Goal: Complete application form

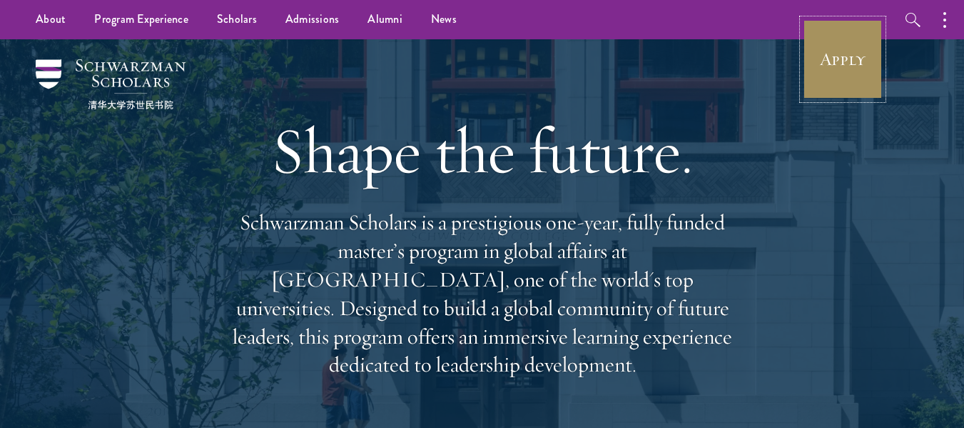
click at [847, 76] on link "Apply" at bounding box center [843, 59] width 80 height 80
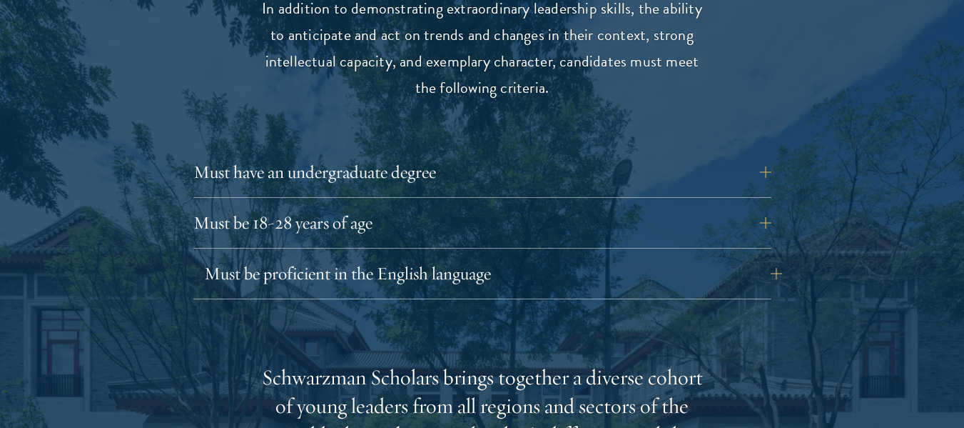
scroll to position [1961, 0]
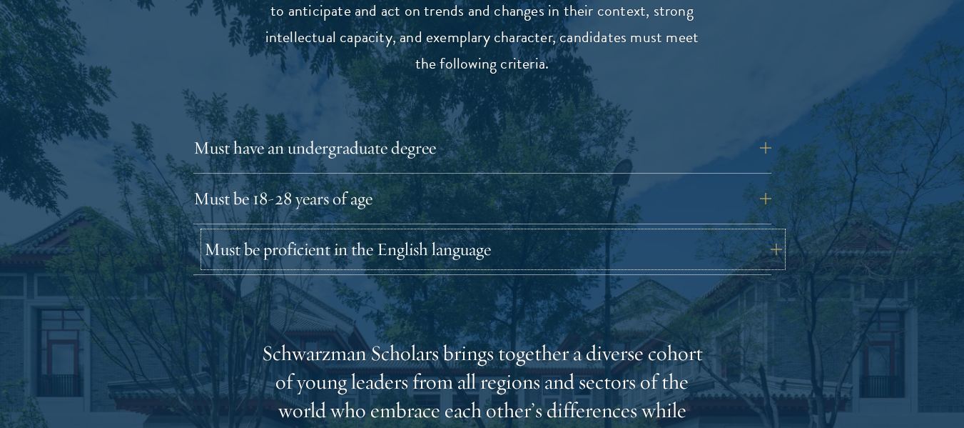
click at [762, 232] on button "Must be proficient in the English language" at bounding box center [493, 249] width 578 height 34
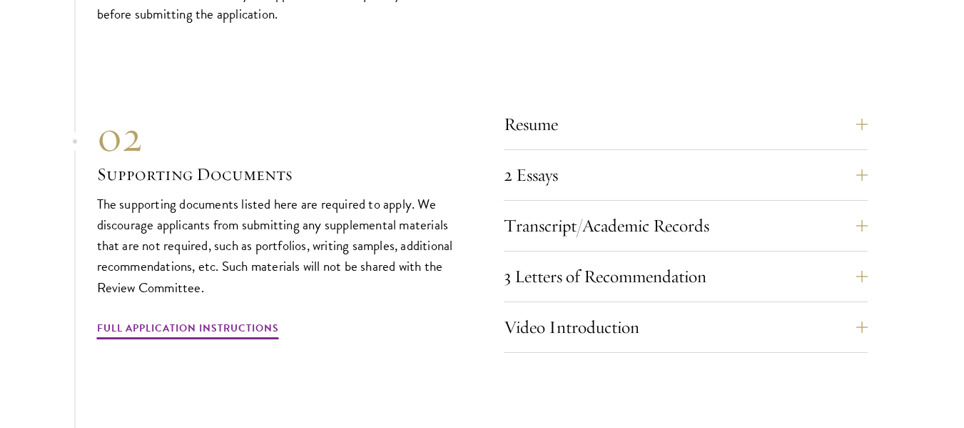
scroll to position [5239, 0]
click at [892, 329] on section "01 Online Application 01 Online Application The application must be completed o…" at bounding box center [482, 259] width 964 height 884
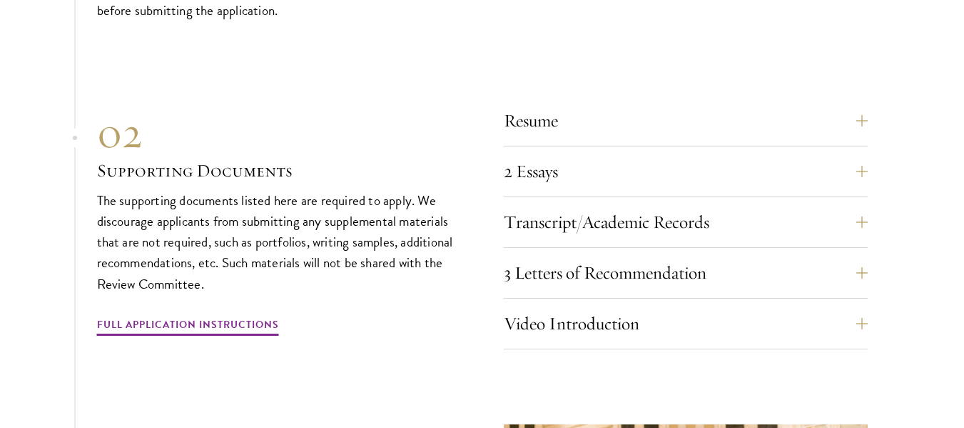
scroll to position [5254, 0]
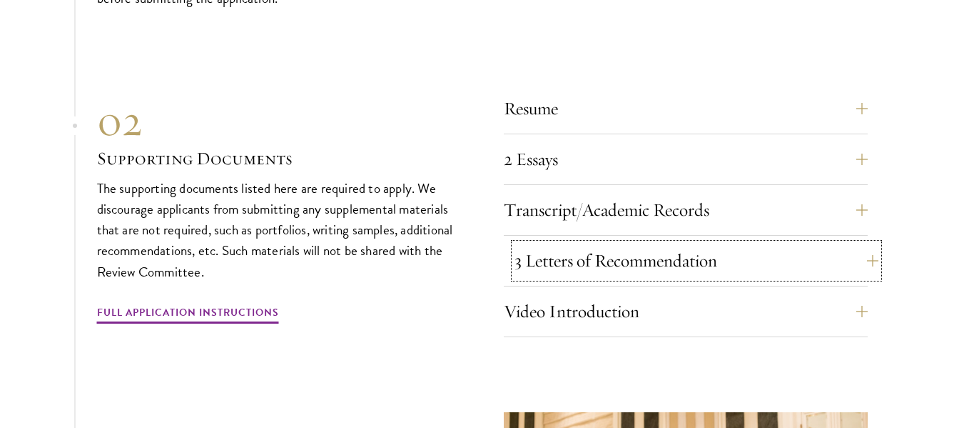
click at [863, 243] on button "3 Letters of Recommendation" at bounding box center [697, 260] width 364 height 34
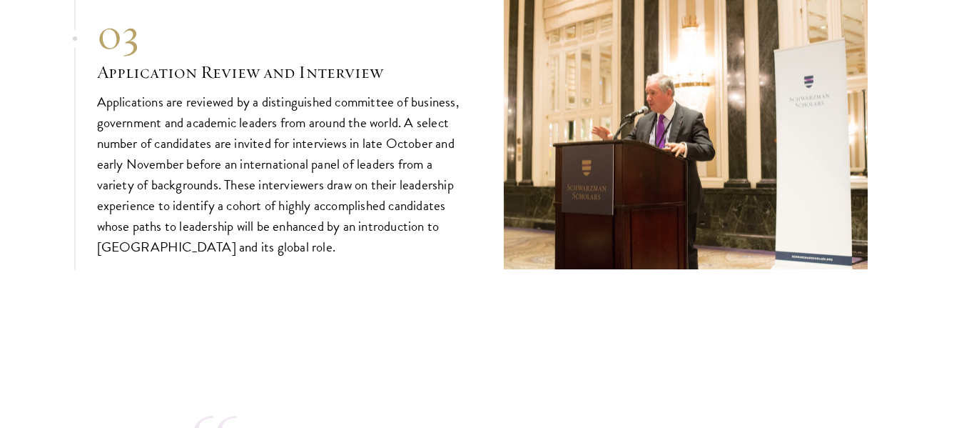
scroll to position [5396, 0]
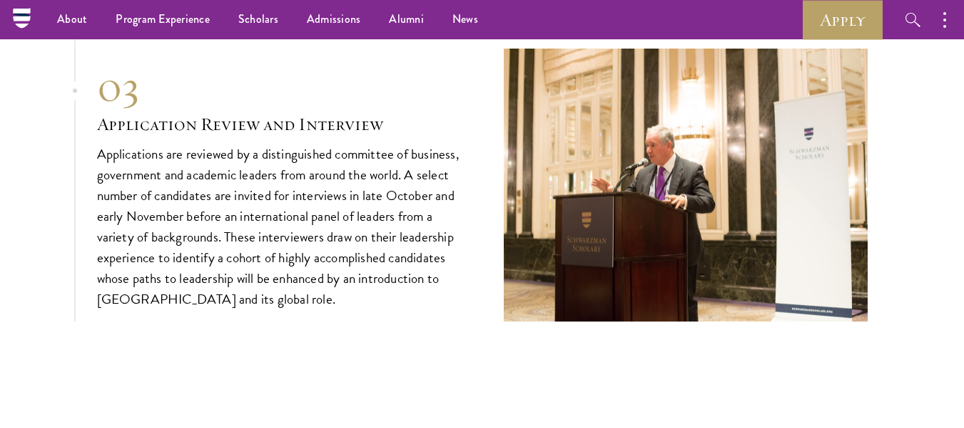
click at [413, 143] on p "Applications are reviewed by a distinguished committee of business, government …" at bounding box center [279, 226] width 364 height 166
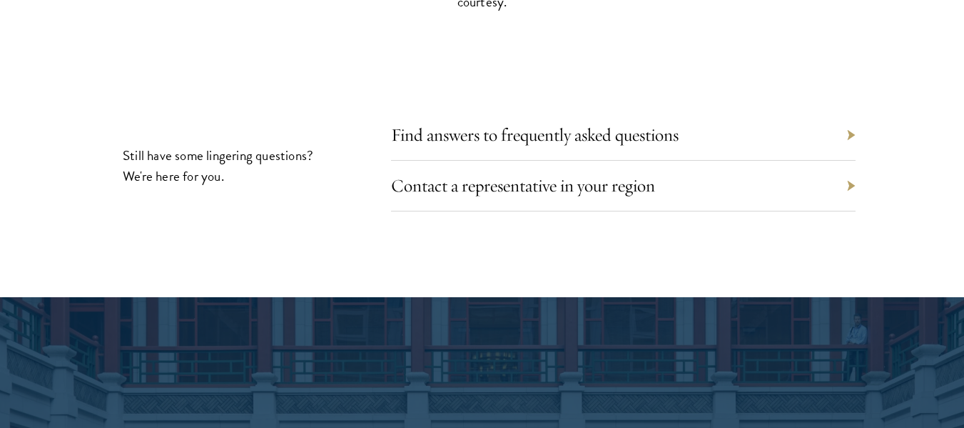
scroll to position [7026, 0]
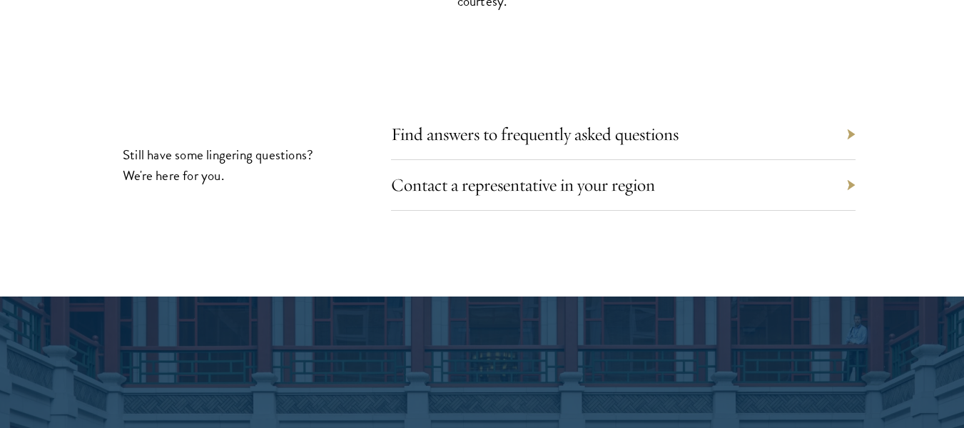
click at [774, 109] on div "Find answers to frequently asked questions" at bounding box center [623, 134] width 465 height 51
click at [851, 109] on div "Find answers to frequently asked questions" at bounding box center [623, 134] width 465 height 51
click at [850, 109] on div "Find answers to frequently asked questions" at bounding box center [623, 134] width 465 height 51
click at [658, 123] on link "Find answers to frequently asked questions" at bounding box center [546, 134] width 288 height 22
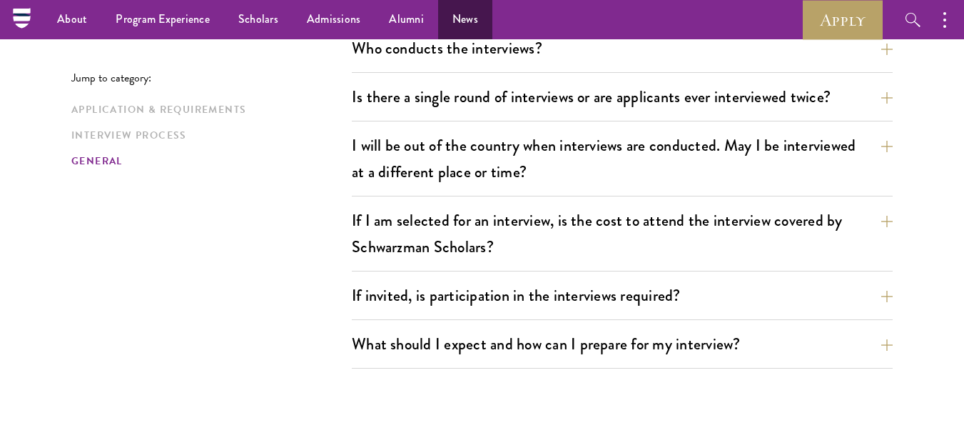
scroll to position [1382, 0]
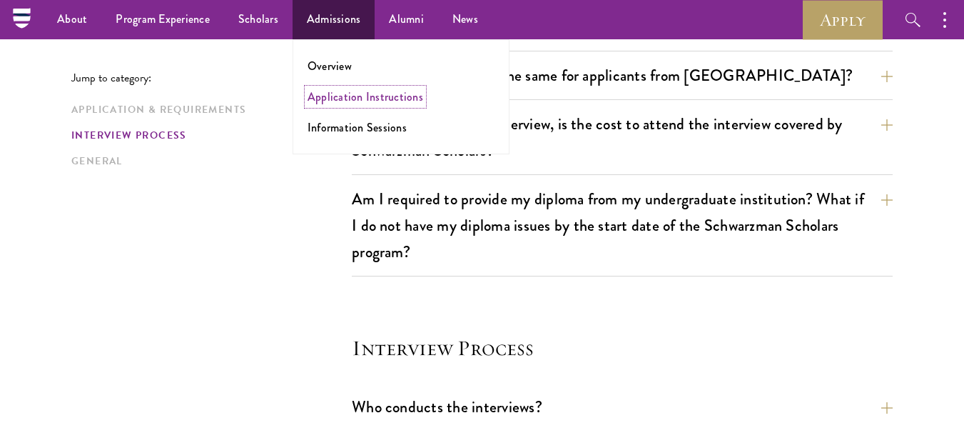
click at [388, 91] on link "Application Instructions" at bounding box center [366, 97] width 116 height 16
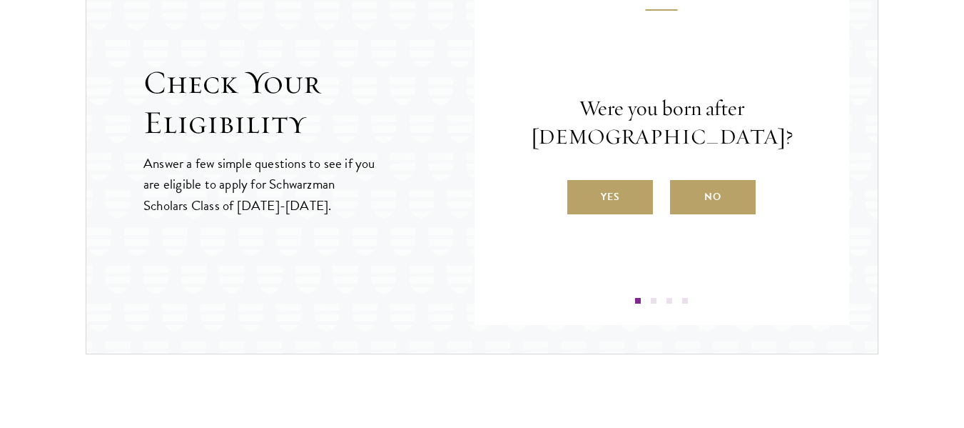
scroll to position [1586, 0]
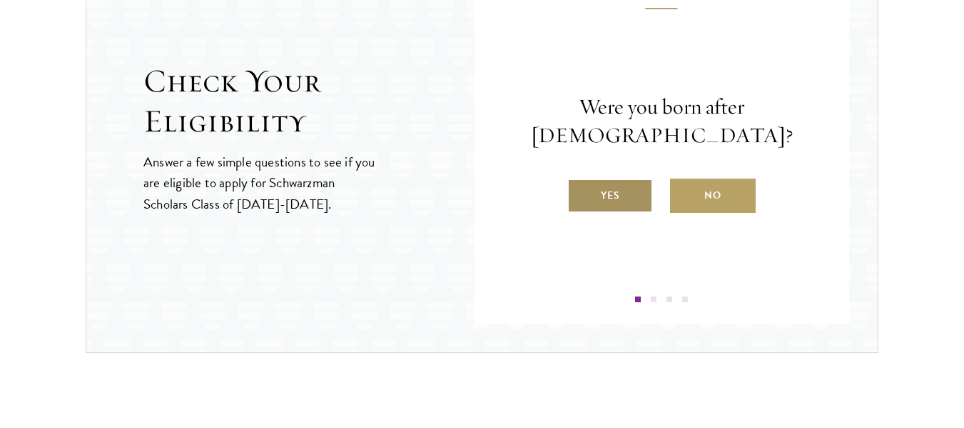
click at [615, 194] on label "Yes" at bounding box center [610, 195] width 86 height 34
click at [580, 193] on input "Yes" at bounding box center [573, 186] width 13 height 13
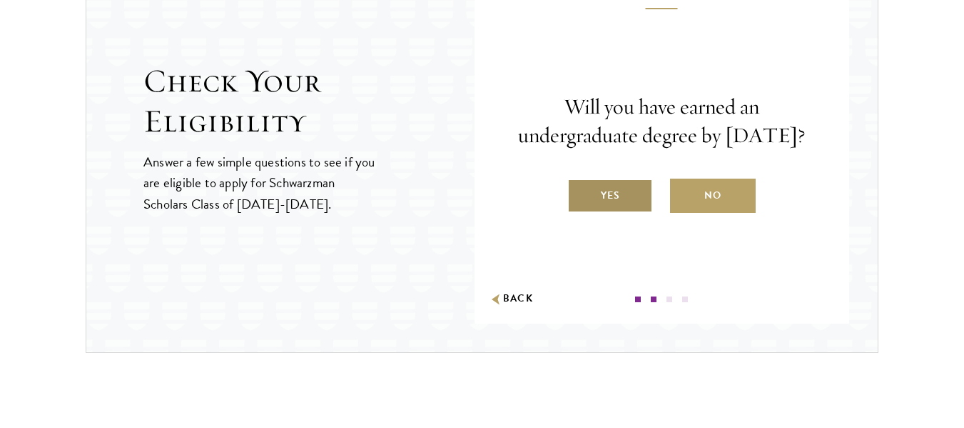
click at [610, 204] on label "Yes" at bounding box center [610, 195] width 86 height 34
click at [580, 193] on input "Yes" at bounding box center [573, 186] width 13 height 13
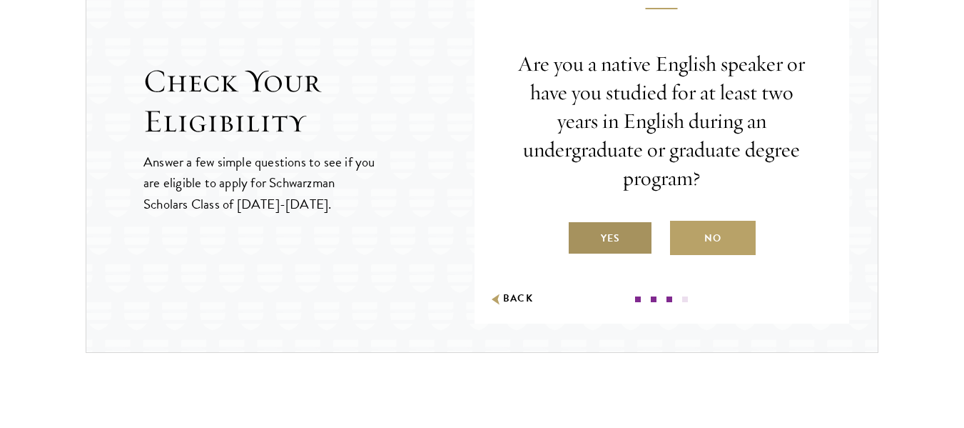
click at [612, 250] on label "Yes" at bounding box center [610, 238] width 86 height 34
click at [580, 236] on input "Yes" at bounding box center [573, 229] width 13 height 13
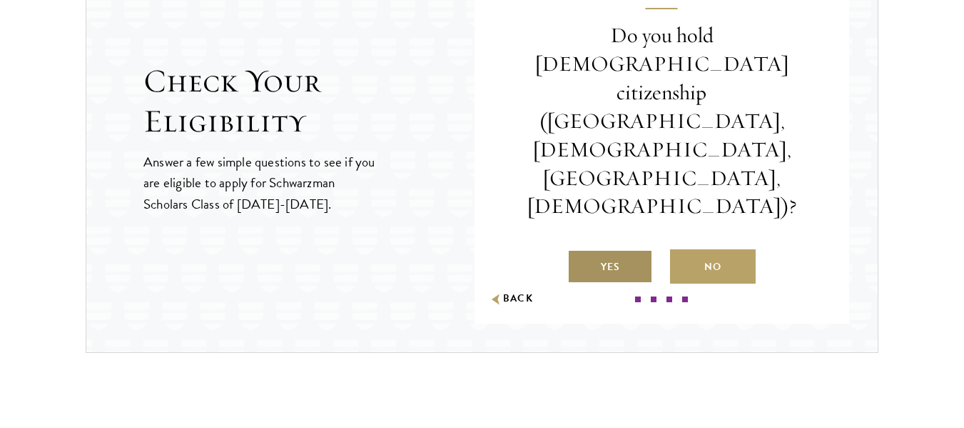
click at [610, 249] on label "Yes" at bounding box center [610, 266] width 86 height 34
click at [580, 251] on input "Yes" at bounding box center [573, 257] width 13 height 13
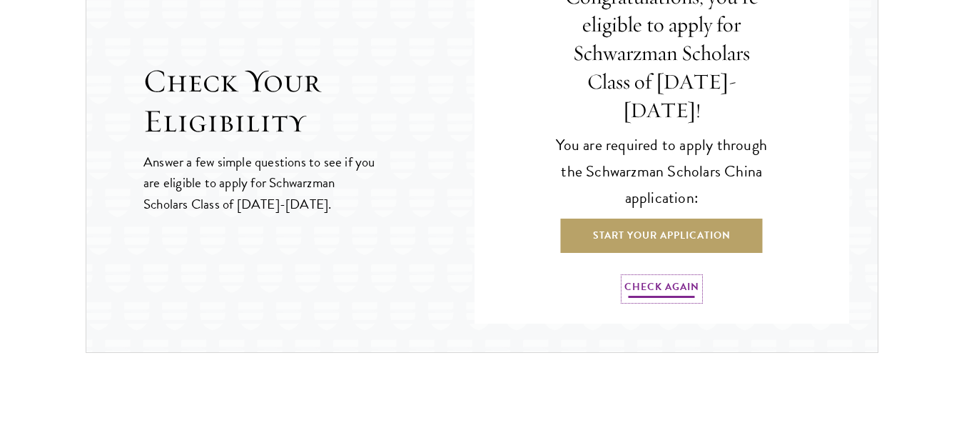
click at [662, 278] on link "Check Again" at bounding box center [662, 289] width 75 height 22
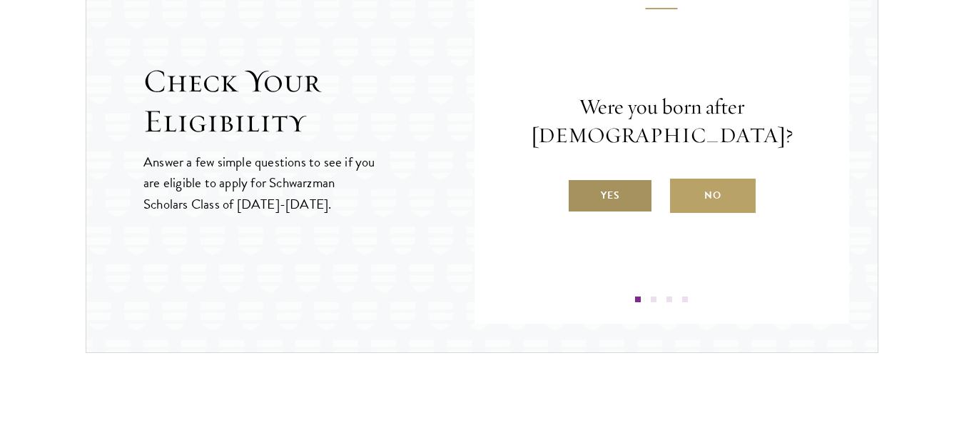
click at [621, 201] on label "Yes" at bounding box center [610, 195] width 86 height 34
click at [580, 193] on input "Yes" at bounding box center [573, 186] width 13 height 13
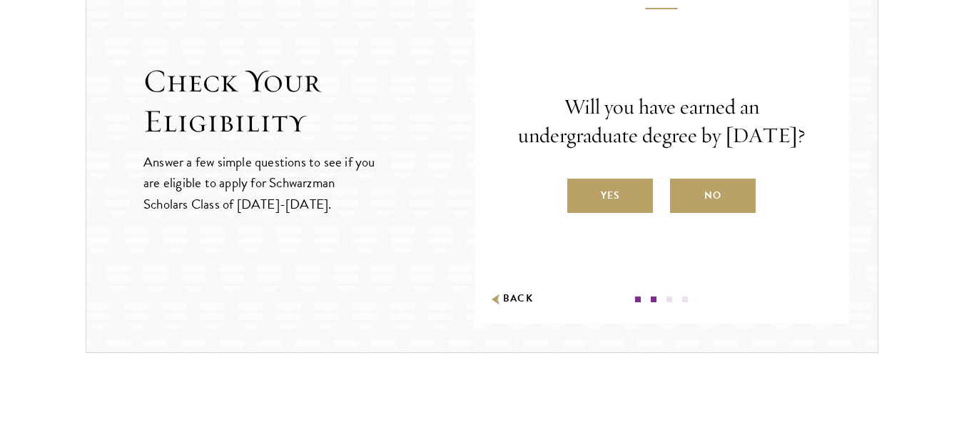
click at [621, 201] on label "Yes" at bounding box center [610, 195] width 86 height 34
click at [580, 193] on input "Yes" at bounding box center [573, 186] width 13 height 13
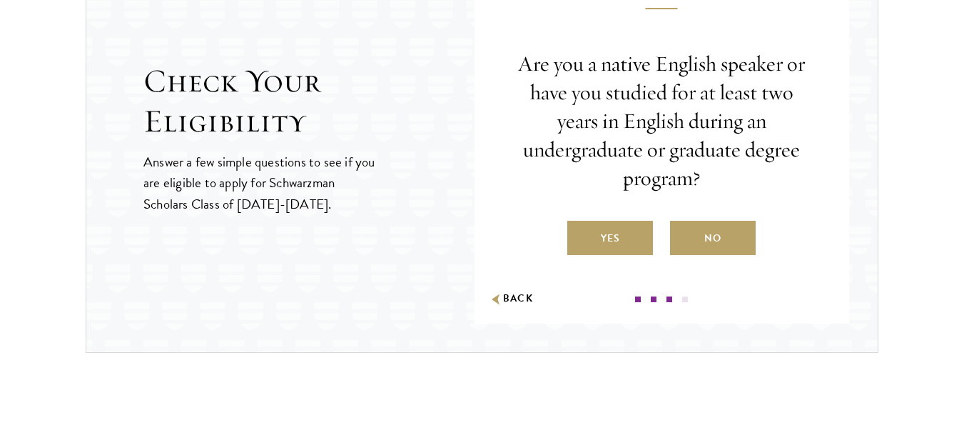
click at [621, 201] on div "Are you a native English speaker or have you studied for at least two years in …" at bounding box center [662, 152] width 290 height 205
click at [610, 238] on label "Yes" at bounding box center [610, 238] width 86 height 34
click at [580, 236] on input "Yes" at bounding box center [573, 229] width 13 height 13
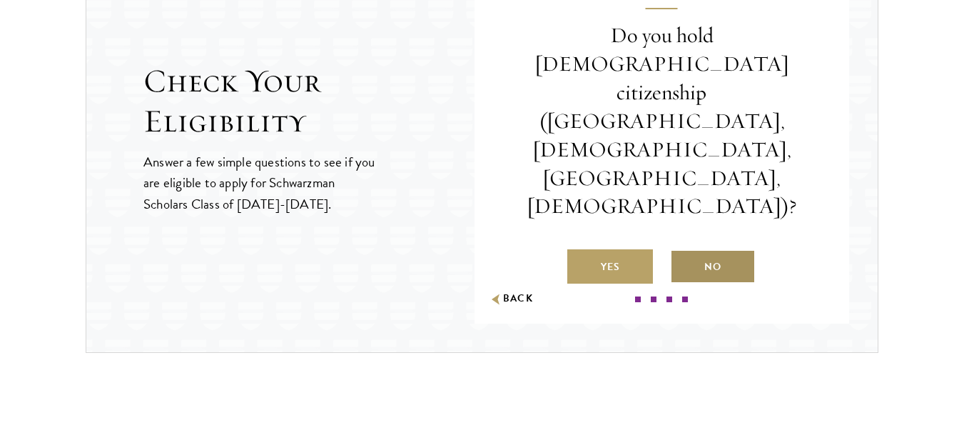
click at [731, 249] on label "No" at bounding box center [713, 266] width 86 height 34
click at [683, 251] on input "No" at bounding box center [676, 257] width 13 height 13
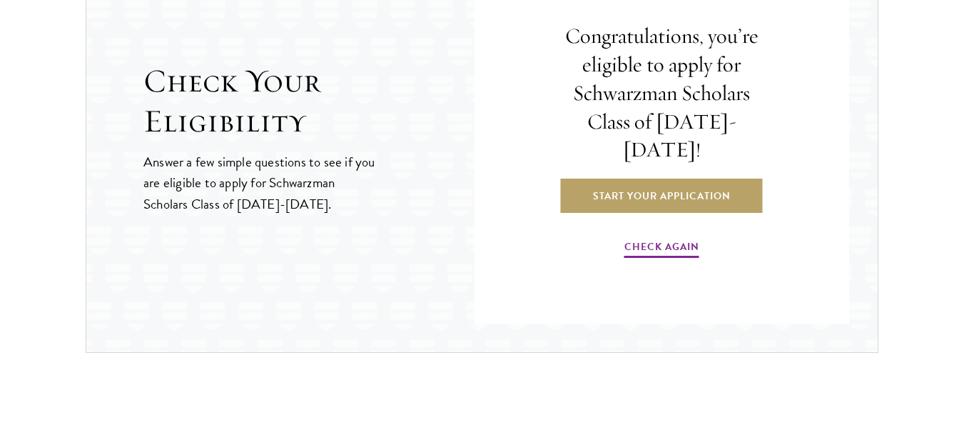
click at [731, 206] on div "Congratulations, you’re eligible to apply for Schwarzman Scholars Class of 2026…" at bounding box center [662, 141] width 290 height 321
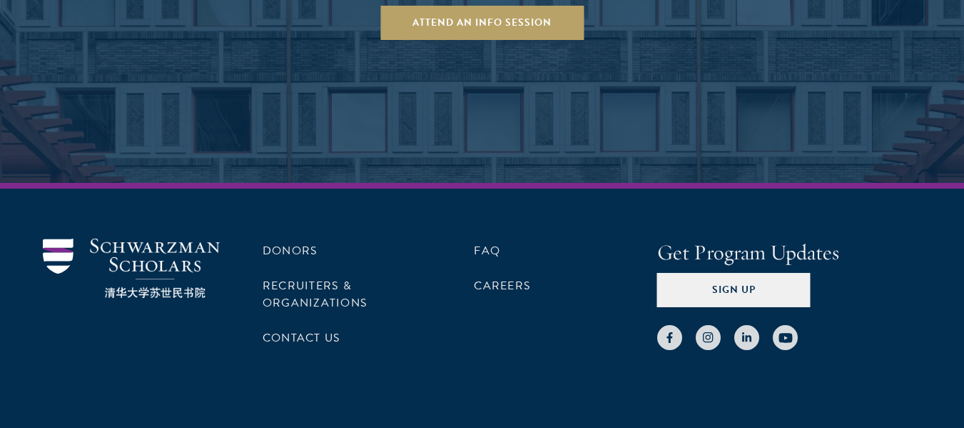
scroll to position [2936, 0]
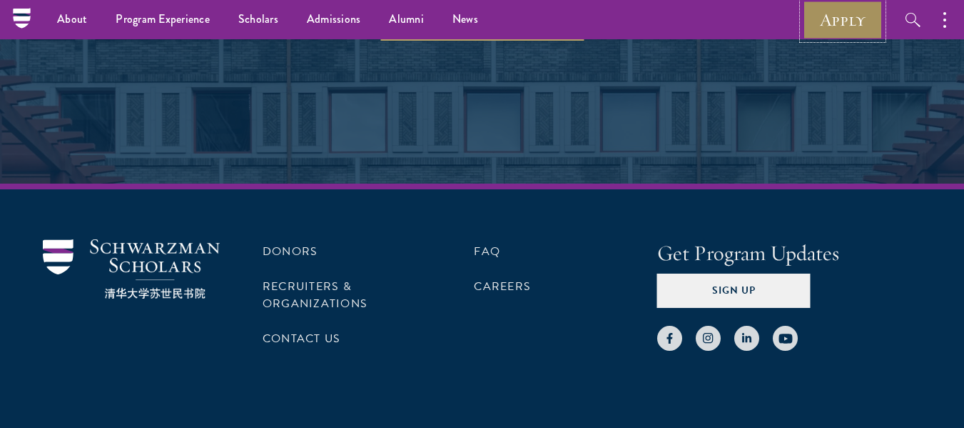
click at [864, 11] on link "Apply" at bounding box center [843, 19] width 80 height 39
